Goal: Information Seeking & Learning: Learn about a topic

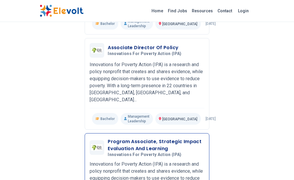
scroll to position [535, 0]
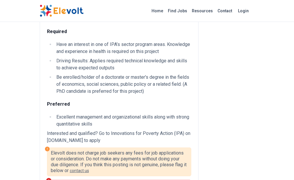
scroll to position [328, 0]
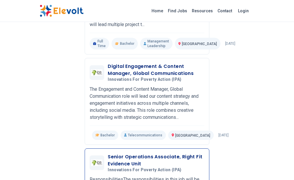
scroll to position [148, 0]
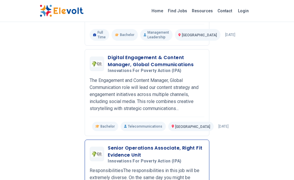
click at [118, 144] on div "Senior Operations Associate, Right Fit Evidence Unit Innovations For Poverty Ac…" at bounding box center [156, 153] width 97 height 19
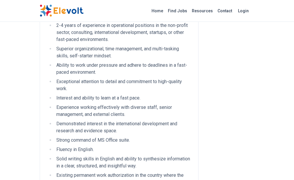
scroll to position [506, 0]
